Goal: Transaction & Acquisition: Purchase product/service

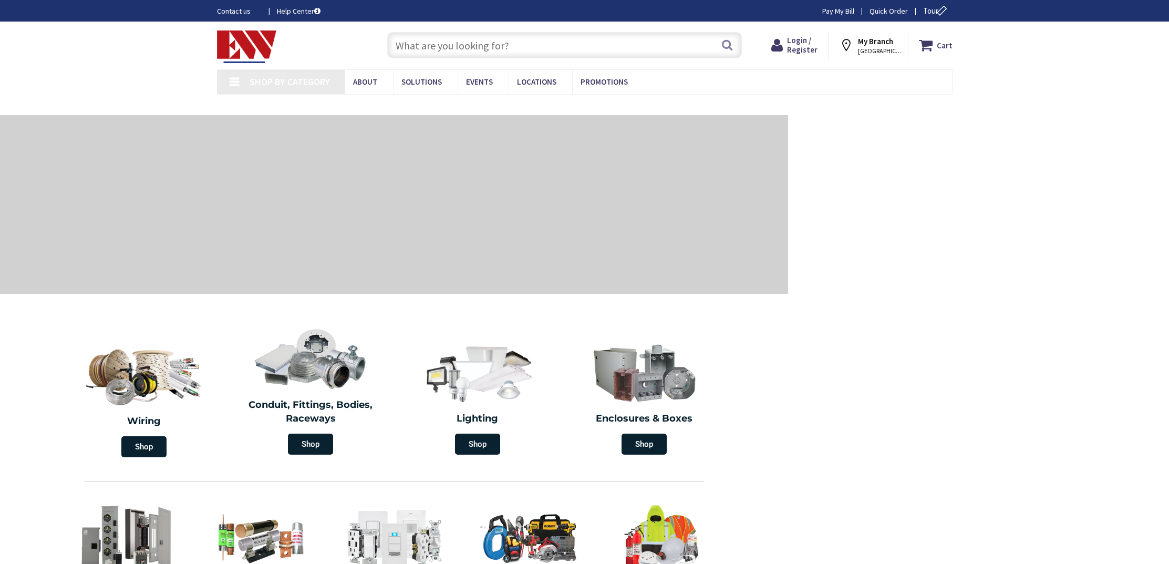
type input "[GEOGRAPHIC_DATA], [GEOGRAPHIC_DATA]"
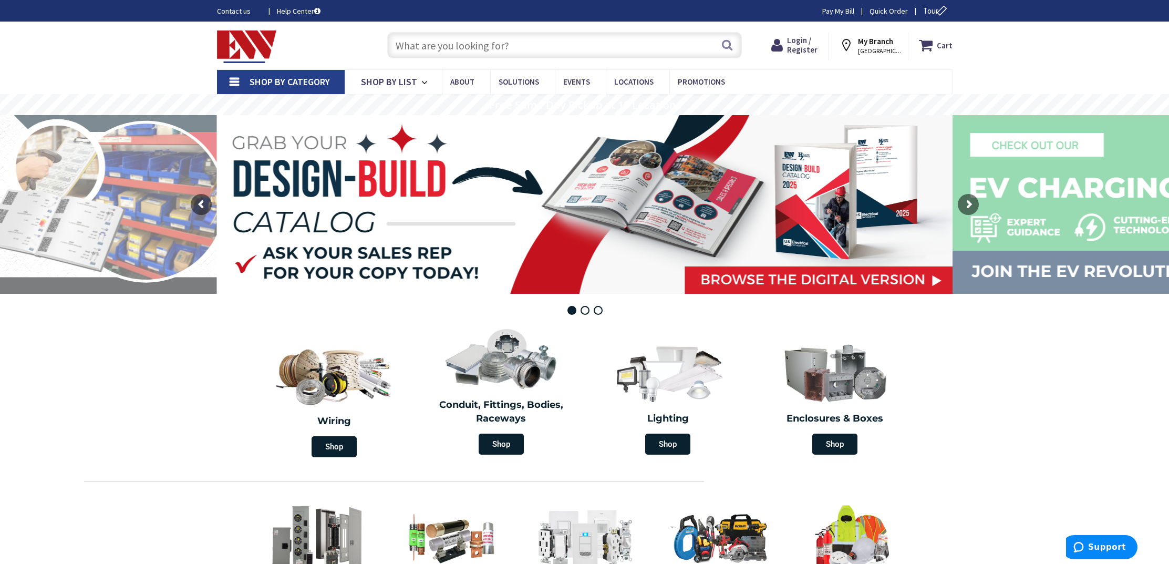
click at [680, 47] on input "text" at bounding box center [564, 45] width 355 height 26
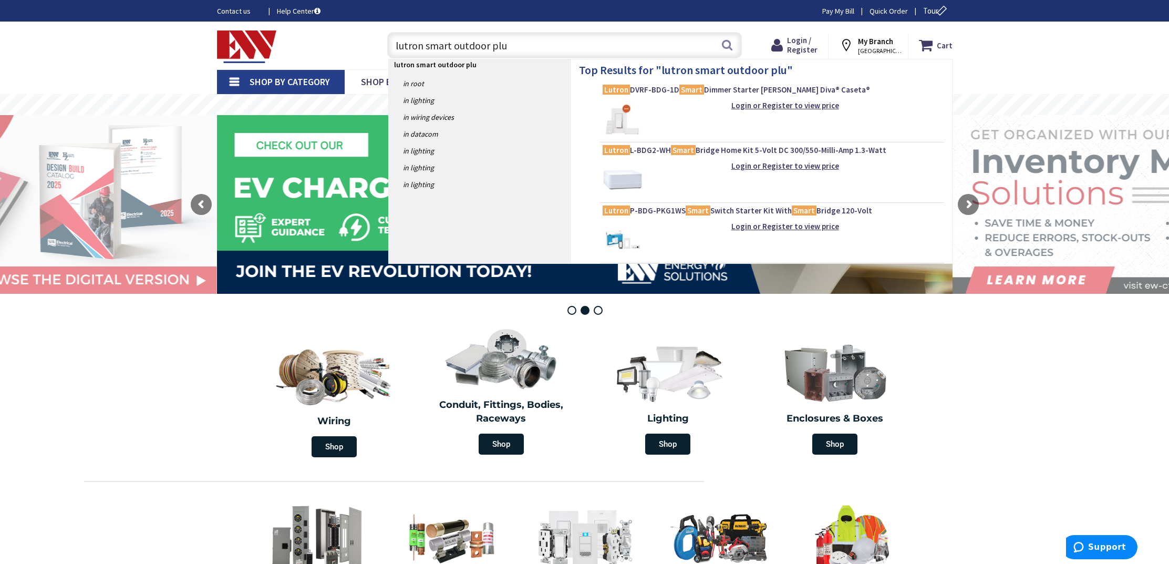
type input "lutron smart outdoor plug"
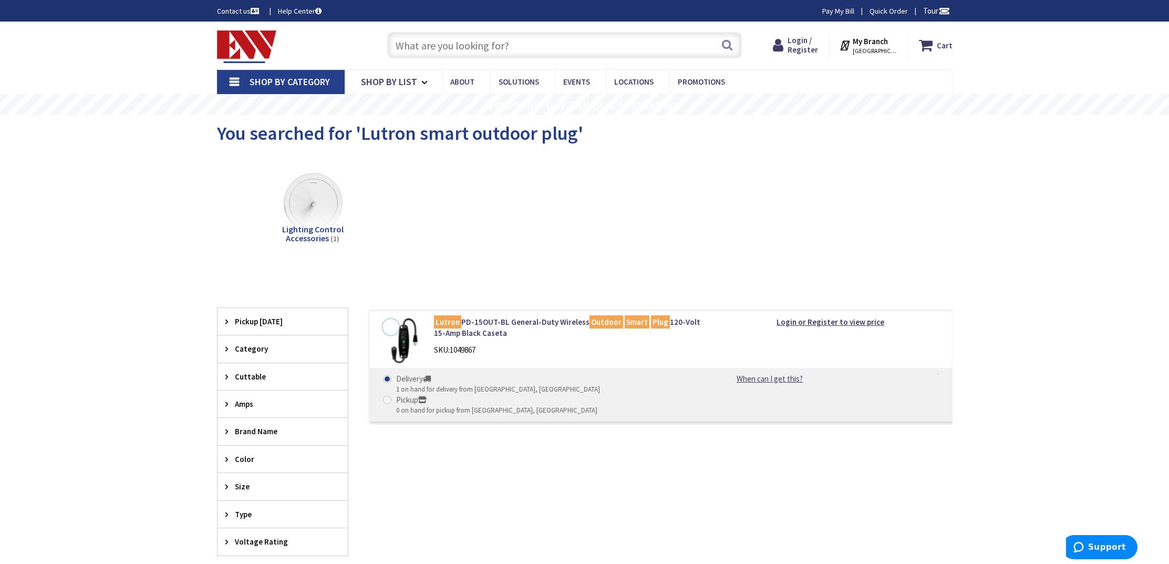
click at [392, 396] on span at bounding box center [387, 400] width 8 height 8
click at [393, 396] on input "Pickup 0 on hand for pickup from Manchester, CT" at bounding box center [389, 399] width 7 height 7
radio input "true"
click at [644, 79] on span "Locations" at bounding box center [633, 82] width 39 height 10
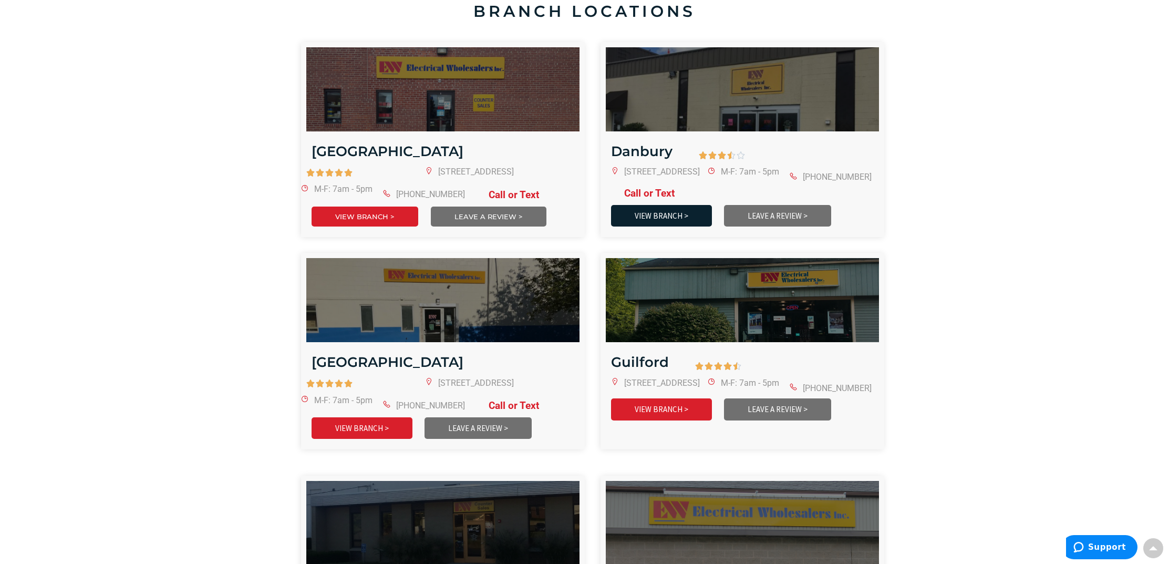
scroll to position [528, 0]
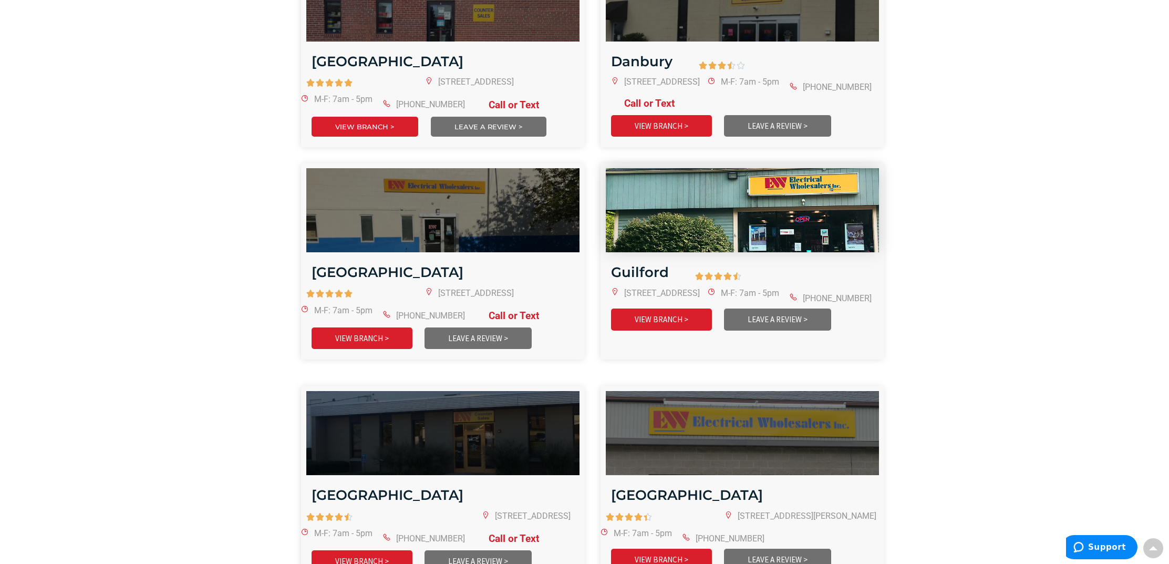
click at [724, 241] on img at bounding box center [743, 210] width 328 height 101
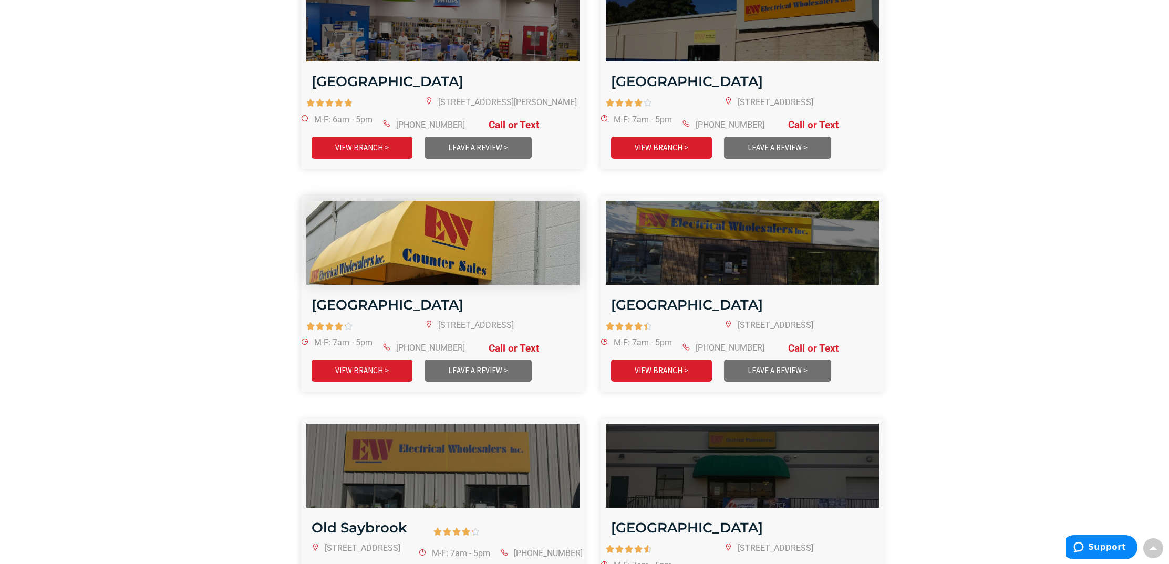
scroll to position [1712, 0]
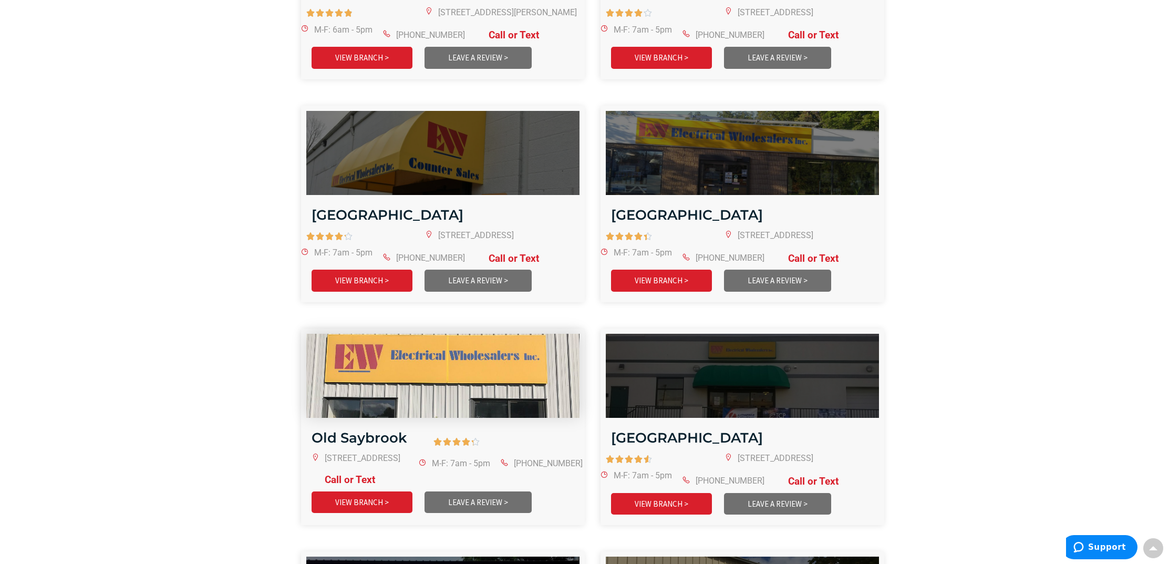
click at [443, 339] on img at bounding box center [443, 375] width 328 height 101
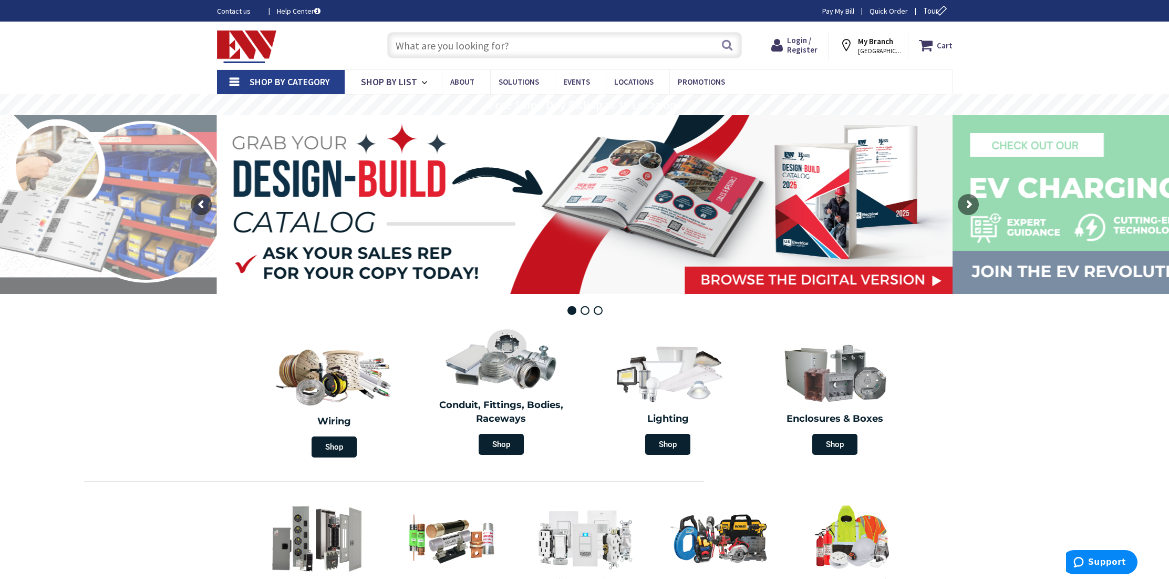
click at [608, 53] on input "text" at bounding box center [564, 45] width 355 height 26
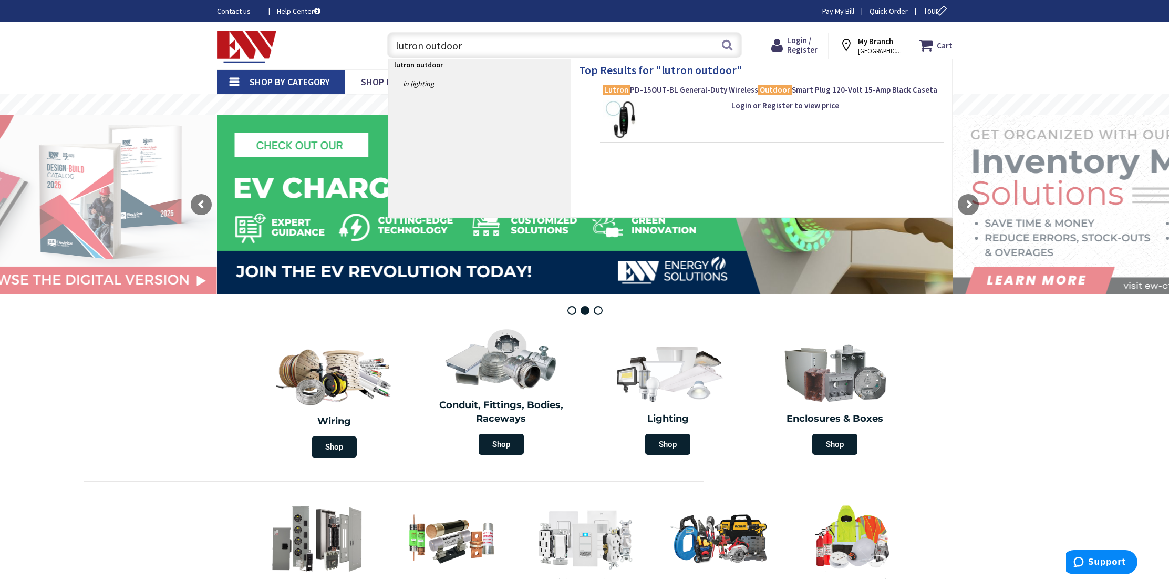
type input "lutron outdoor"
click at [635, 100] on img at bounding box center [622, 119] width 39 height 39
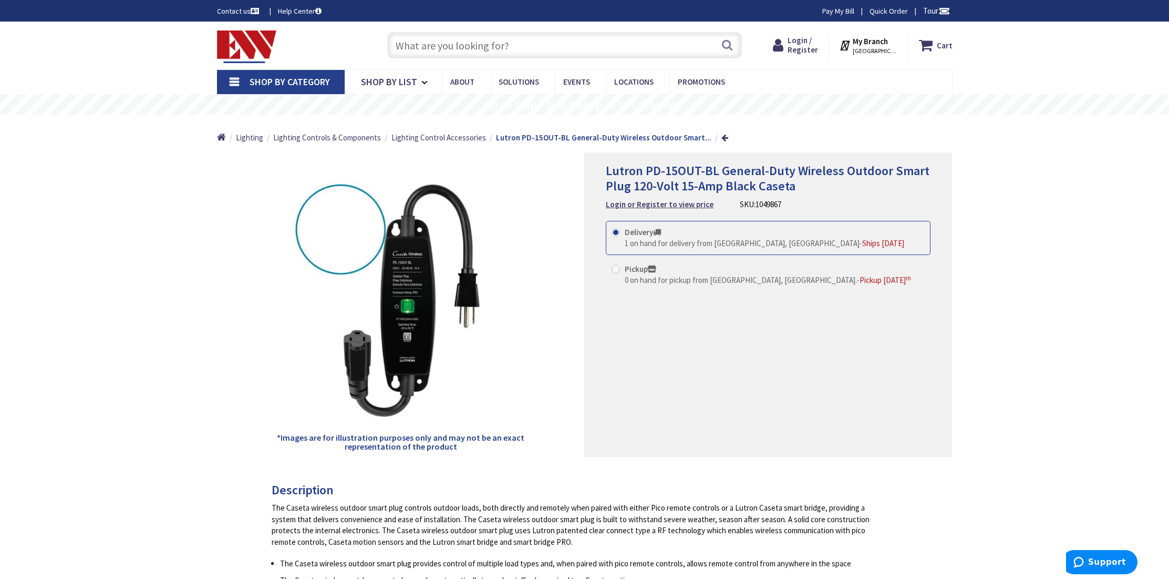
click at [390, 262] on img at bounding box center [401, 299] width 250 height 250
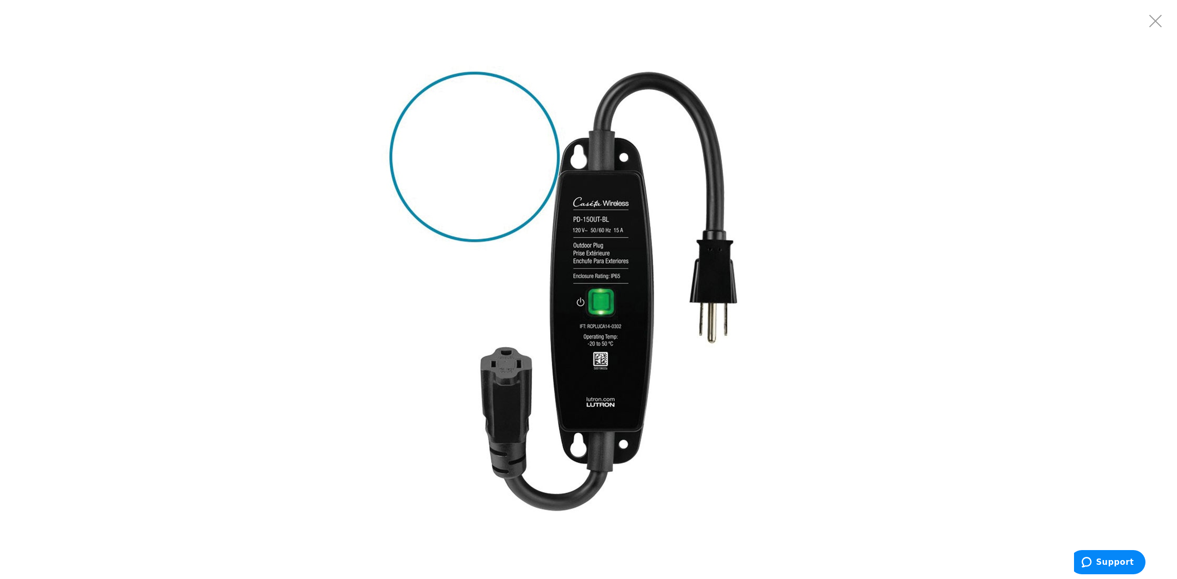
click at [596, 223] on img at bounding box center [588, 289] width 473 height 473
click at [606, 219] on img at bounding box center [588, 289] width 473 height 473
click at [609, 219] on img at bounding box center [588, 289] width 473 height 473
click at [608, 219] on img at bounding box center [588, 289] width 473 height 473
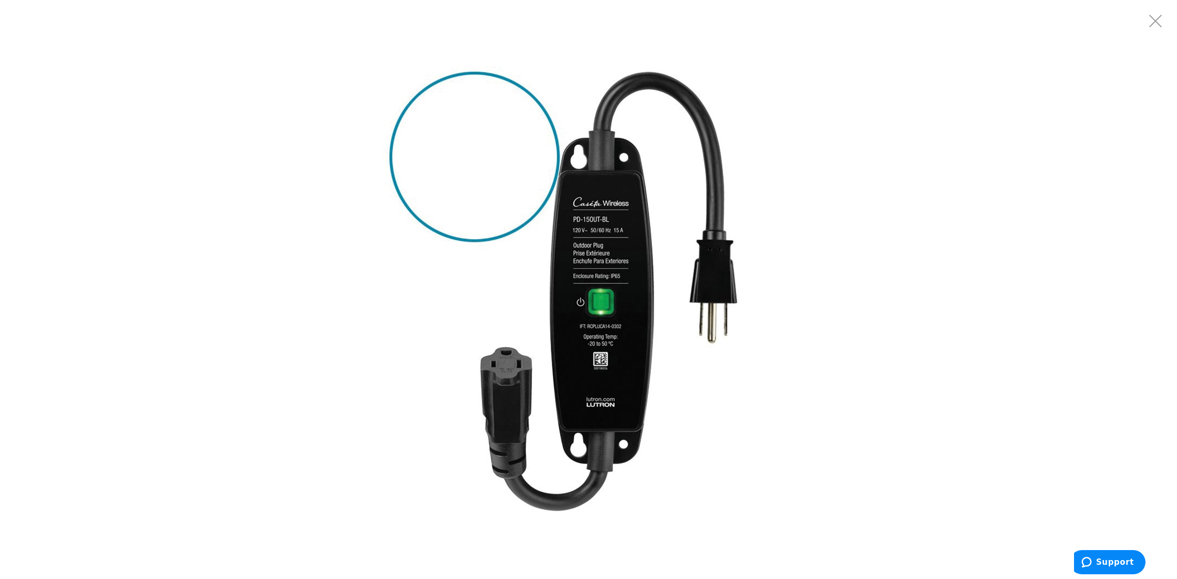
click at [575, 220] on img at bounding box center [588, 289] width 473 height 473
click at [1153, 42] on div at bounding box center [588, 289] width 1177 height 579
